Goal: Information Seeking & Learning: Learn about a topic

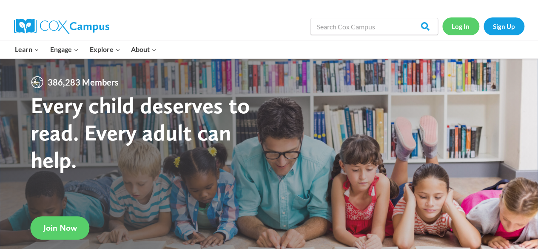
click at [466, 27] on link "Log In" at bounding box center [461, 25] width 37 height 17
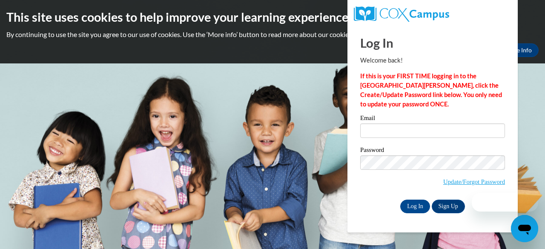
click at [376, 133] on input "Email" at bounding box center [432, 130] width 145 height 14
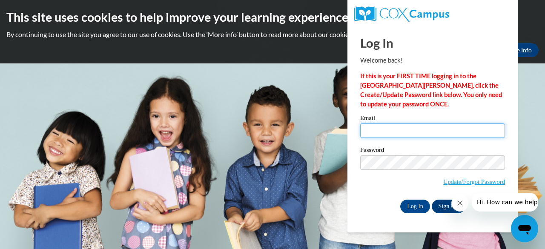
type input "dereckamccants@gmail.com"
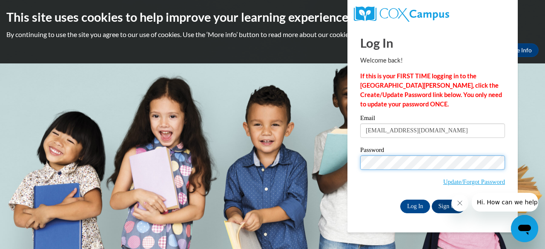
click at [400, 200] on input "Log In" at bounding box center [415, 207] width 30 height 14
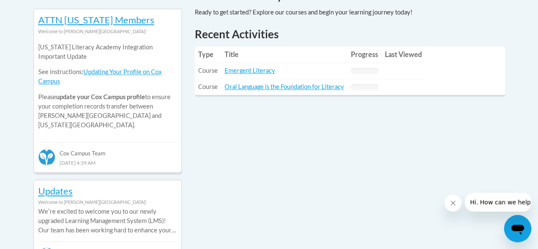
scroll to position [388, 0]
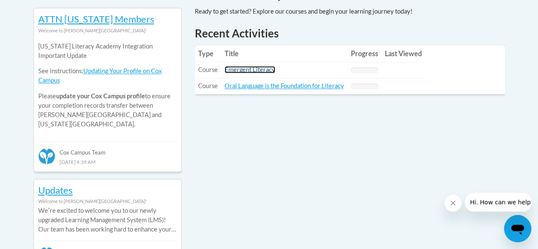
click at [249, 70] on link "Emergent Literacy" at bounding box center [250, 69] width 51 height 7
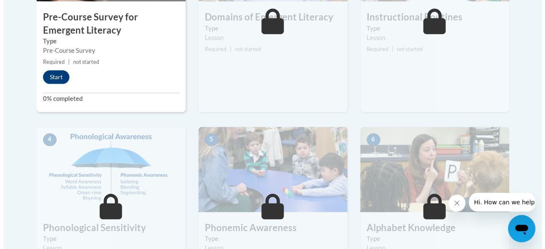
scroll to position [367, 0]
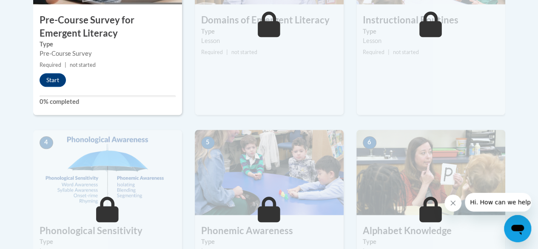
click at [135, 31] on h3 "Pre-Course Survey for Emergent Literacy" at bounding box center [107, 27] width 149 height 26
click at [57, 82] on button "Start" at bounding box center [53, 80] width 26 height 14
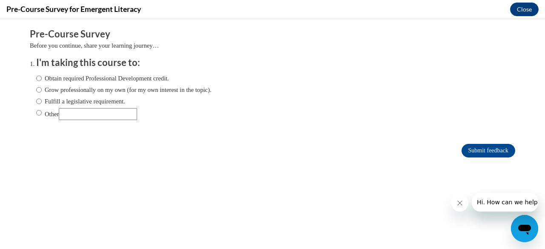
scroll to position [0, 0]
click at [36, 77] on input "Obtain required Professional Development credit." at bounding box center [39, 78] width 6 height 9
radio input "true"
click at [481, 152] on input "Submit feedback" at bounding box center [488, 151] width 54 height 14
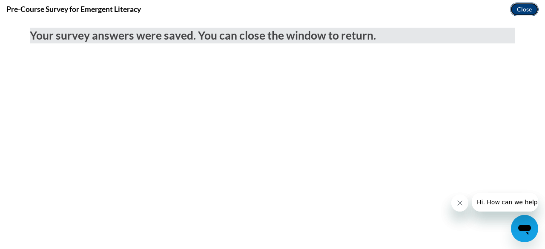
click at [520, 13] on button "Close" at bounding box center [524, 10] width 29 height 14
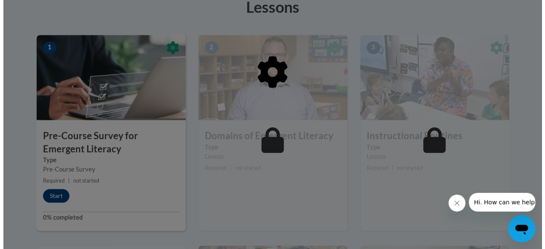
scroll to position [243, 0]
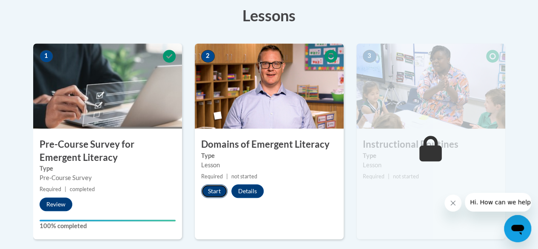
click at [214, 197] on button "Start" at bounding box center [214, 191] width 26 height 14
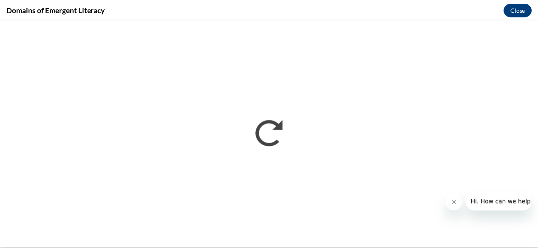
scroll to position [0, 0]
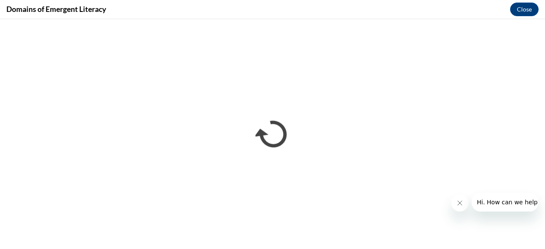
click at [456, 202] on icon "Close message from company" at bounding box center [459, 203] width 7 height 7
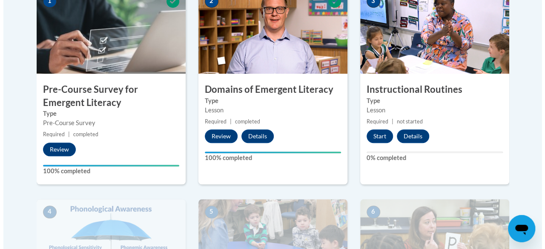
scroll to position [303, 0]
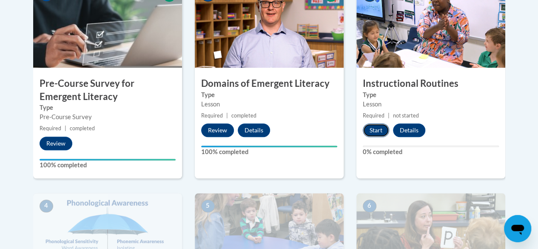
click at [372, 136] on button "Start" at bounding box center [376, 130] width 26 height 14
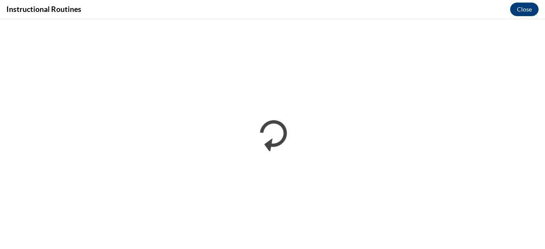
scroll to position [0, 0]
